Goal: Task Accomplishment & Management: Manage account settings

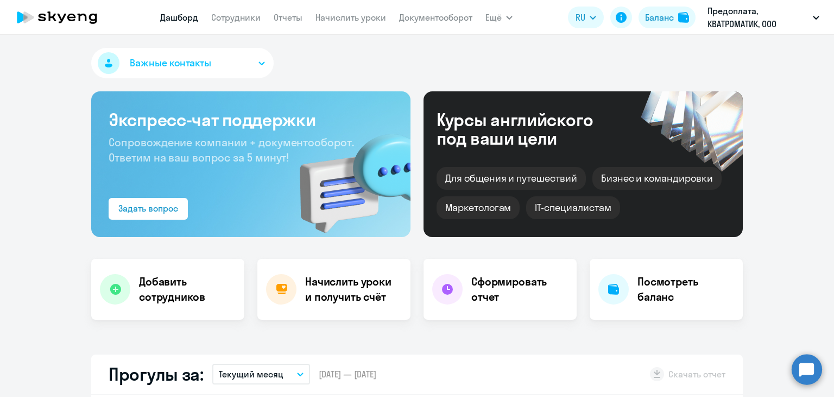
select select "30"
click at [248, 20] on link "Сотрудники" at bounding box center [235, 17] width 49 height 11
select select "30"
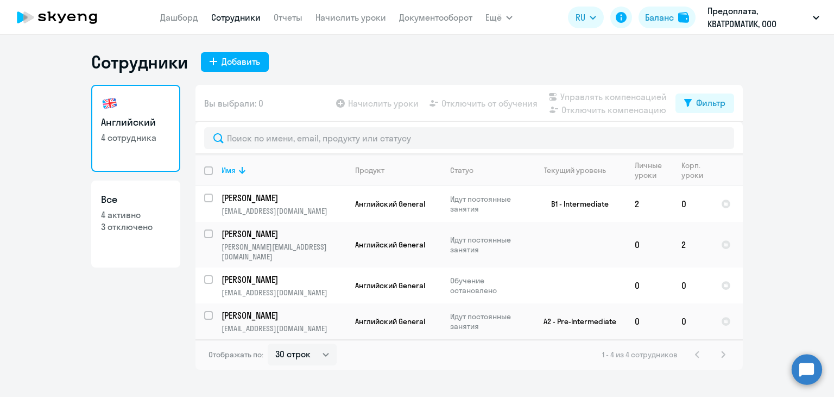
click at [117, 219] on p "4 активно" at bounding box center [136, 215] width 70 height 12
select select "30"
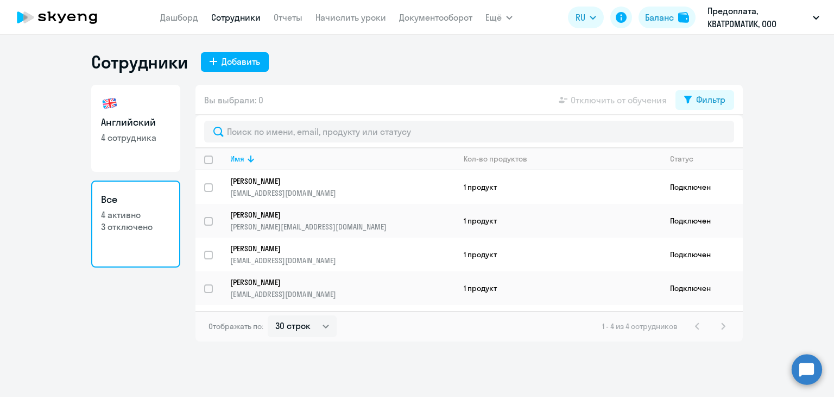
click at [291, 24] on app-menu-item-link "Отчеты" at bounding box center [288, 18] width 29 height 14
click at [354, 14] on link "Начислить уроки" at bounding box center [351, 17] width 71 height 11
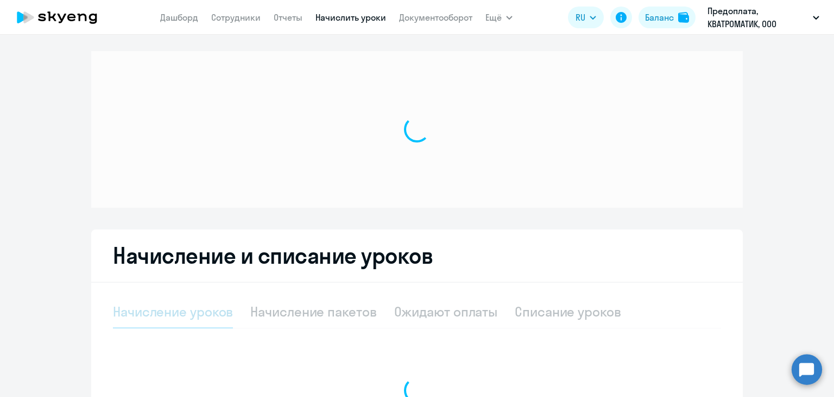
select select "10"
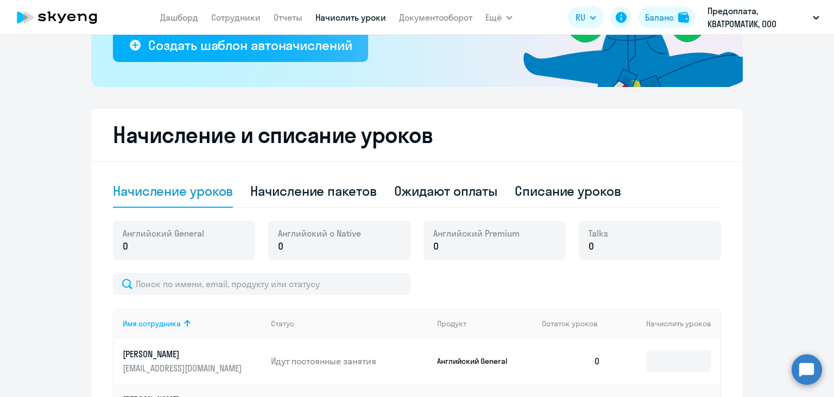
scroll to position [387, 0]
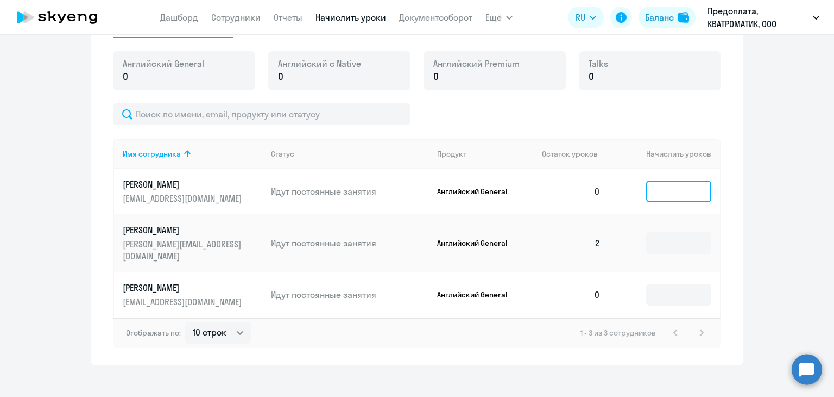
click at [681, 198] on input at bounding box center [678, 191] width 65 height 22
click at [672, 285] on input at bounding box center [678, 295] width 65 height 22
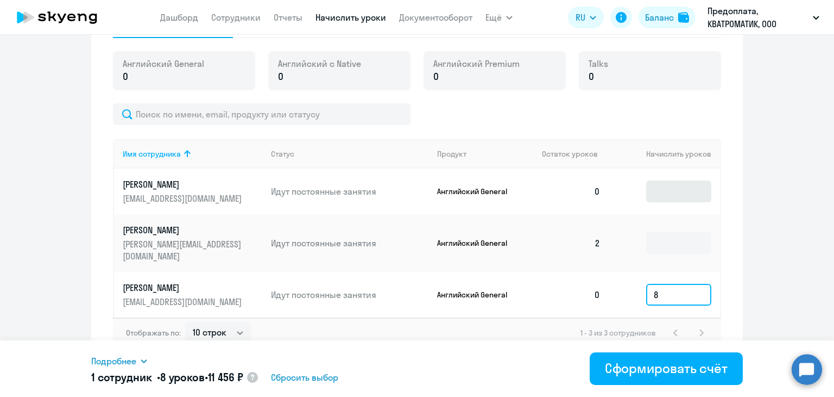
type input "8"
click at [659, 190] on input at bounding box center [678, 191] width 65 height 22
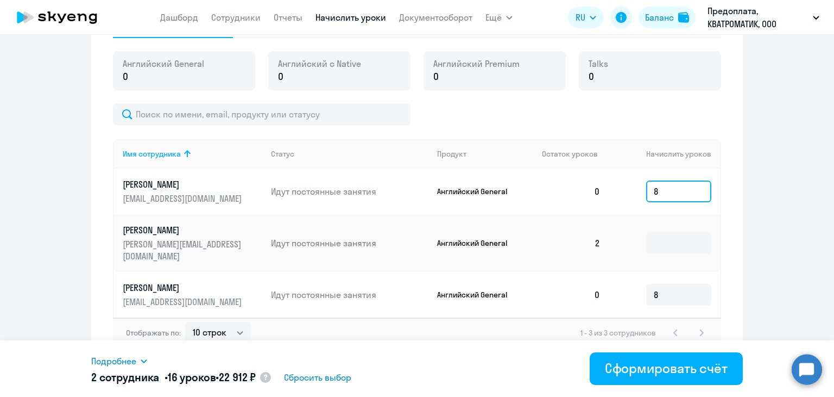
type input "8"
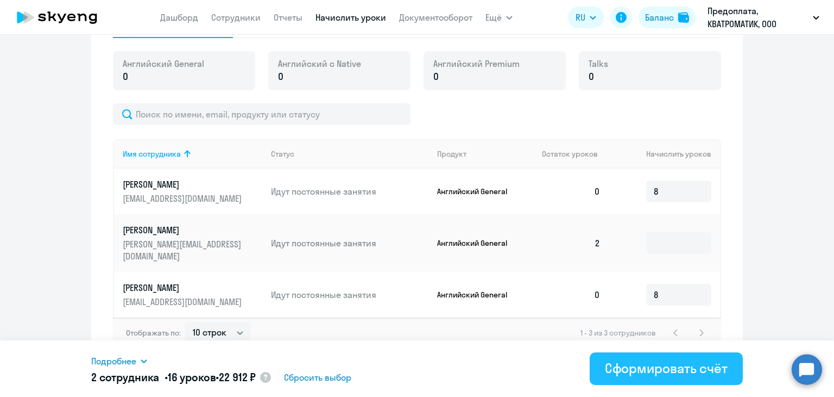
click at [639, 368] on div "Сформировать счёт" at bounding box center [666, 367] width 123 height 17
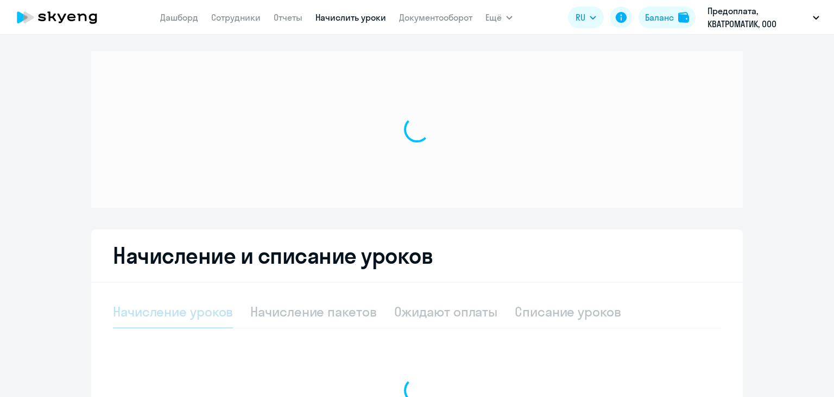
select select "10"
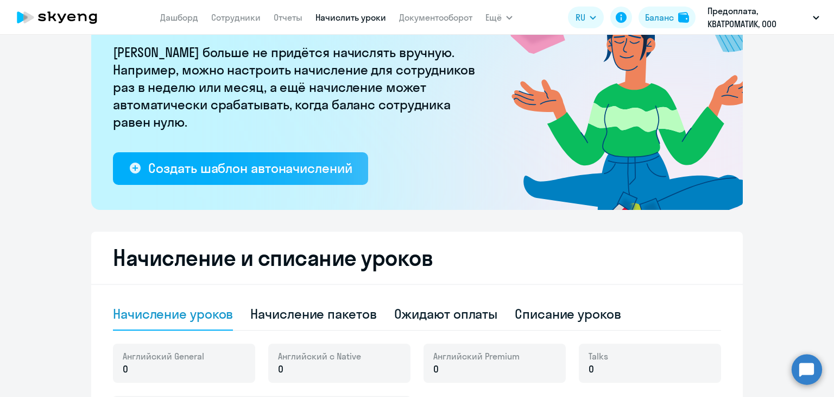
scroll to position [163, 0]
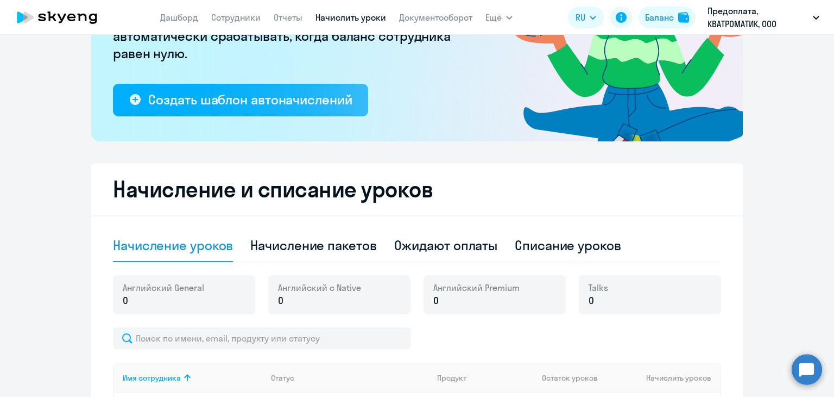
click at [426, 11] on nav "[PERSON_NAME] Отчеты Начислить уроки Документооборот" at bounding box center [316, 18] width 312 height 22
click at [428, 21] on link "Документооборот" at bounding box center [435, 17] width 73 height 11
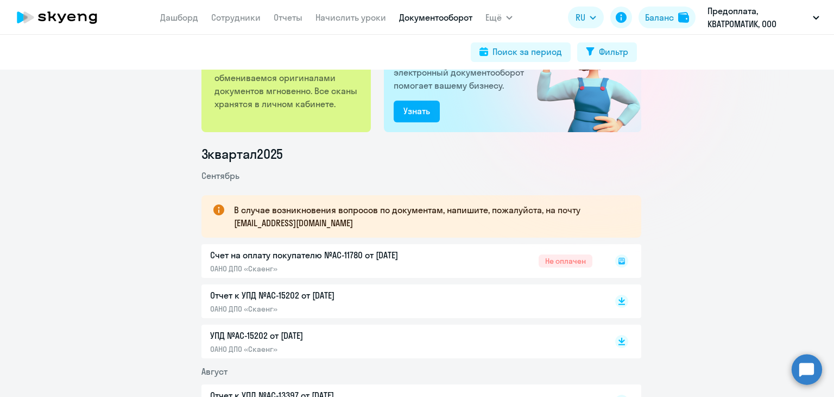
scroll to position [163, 0]
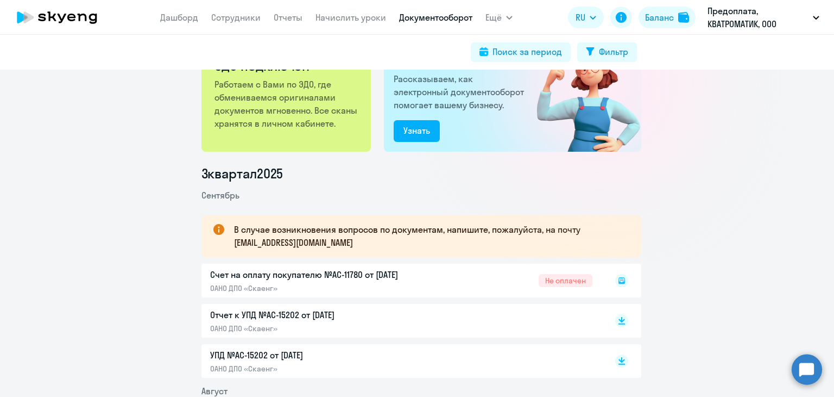
scroll to position [163, 0]
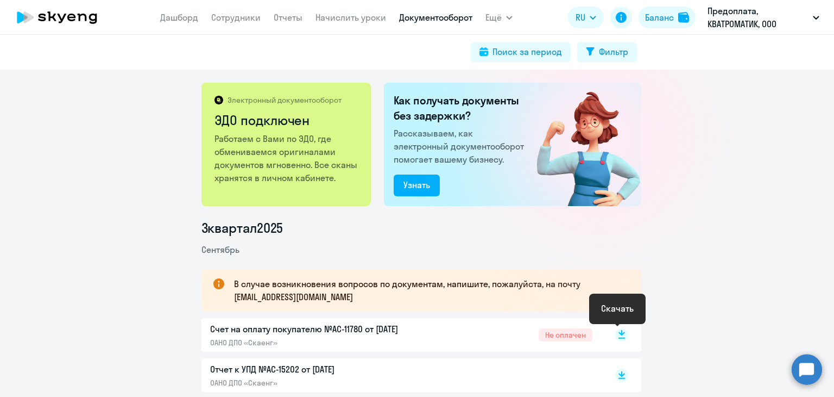
click at [621, 332] on rect at bounding box center [621, 334] width 13 height 13
click at [137, 66] on div "Поиск за период Фильтр" at bounding box center [417, 52] width 834 height 35
